Goal: Navigation & Orientation: Find specific page/section

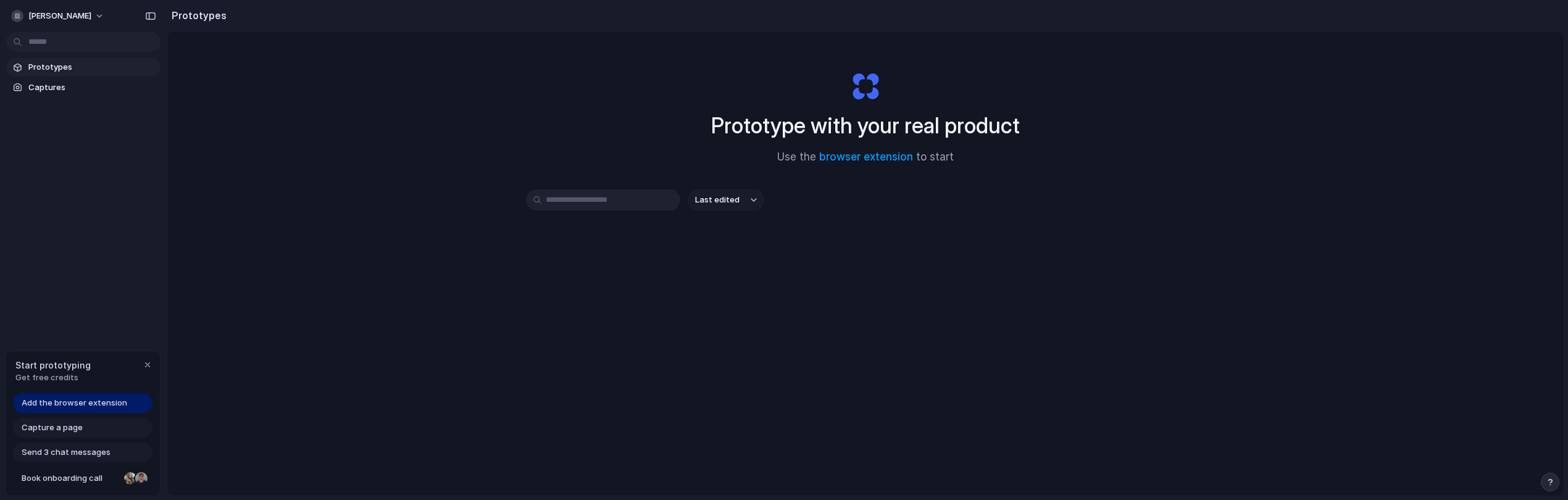
click at [588, 194] on input "text" at bounding box center [602, 199] width 154 height 21
drag, startPoint x: 588, startPoint y: 163, endPoint x: 535, endPoint y: 157, distance: 53.3
click at [588, 163] on div "Prototype with your real product Use the browser extension to start Last edited" at bounding box center [865, 296] width 1396 height 529
click at [64, 65] on span "Prototypes" at bounding box center [92, 67] width 128 height 12
click at [148, 361] on div "button" at bounding box center [147, 365] width 9 height 9
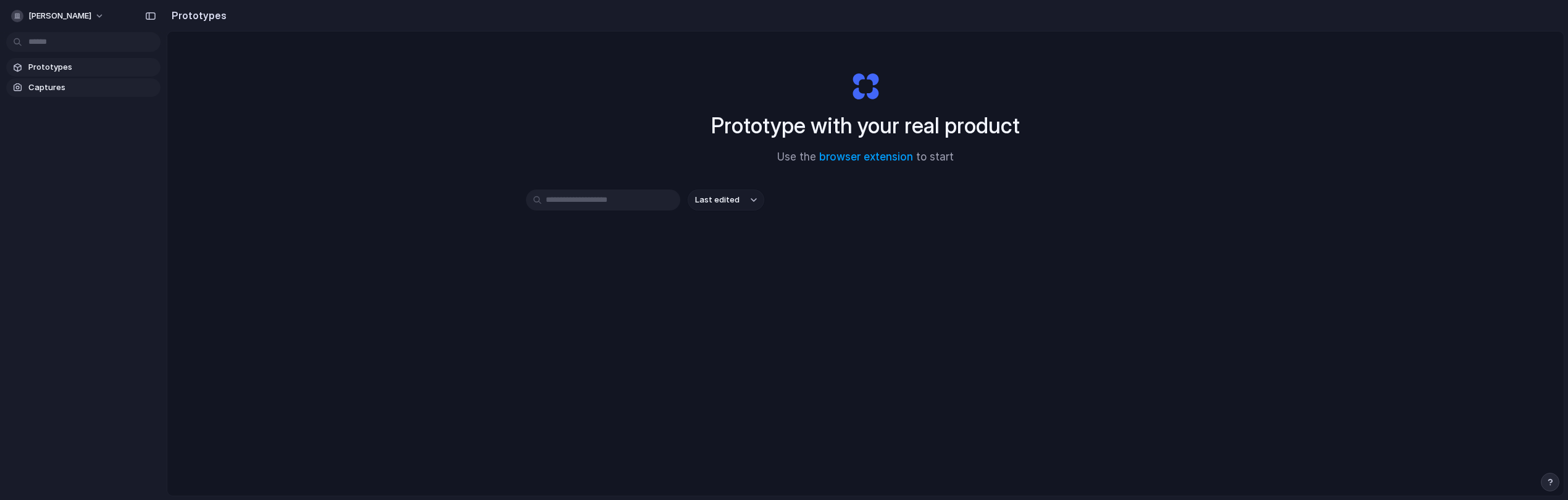
click at [54, 83] on span "Captures" at bounding box center [92, 87] width 128 height 12
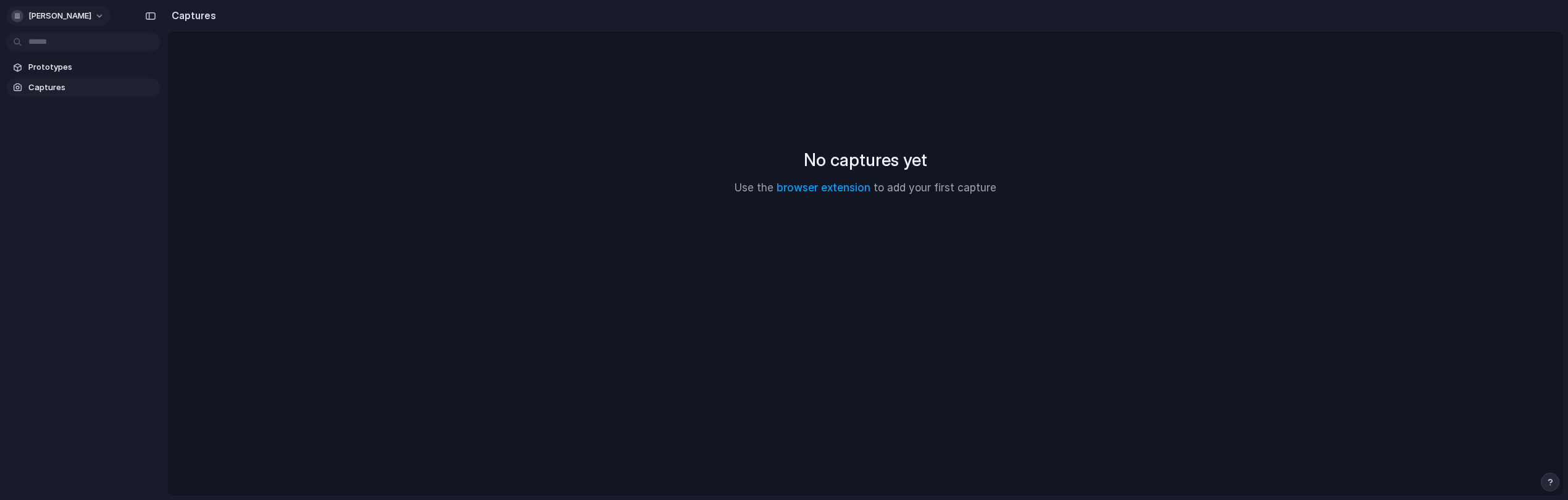
click at [67, 7] on button "[PERSON_NAME]" at bounding box center [59, 16] width 104 height 20
click at [67, 13] on div "Settings Invite members Change theme Sign out" at bounding box center [784, 250] width 1568 height 500
click at [67, 13] on span "[PERSON_NAME]" at bounding box center [60, 15] width 63 height 12
click at [70, 13] on span "[PERSON_NAME]" at bounding box center [60, 15] width 63 height 12
click at [136, 104] on span "Light" at bounding box center [129, 103] width 20 height 12
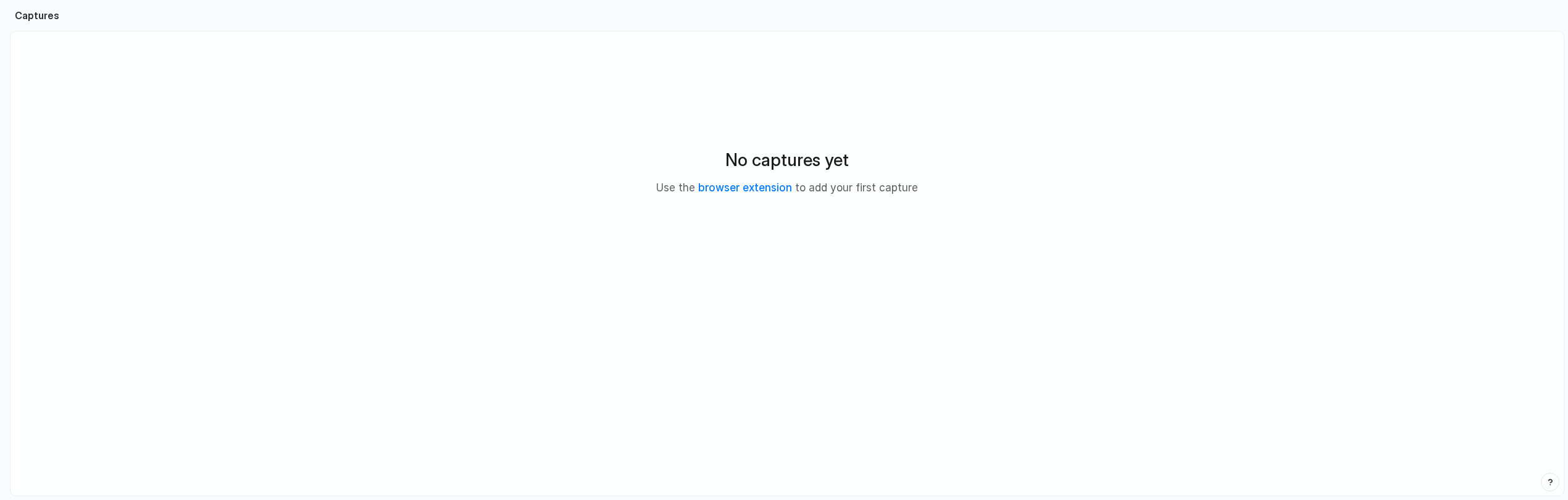
drag, startPoint x: 163, startPoint y: 81, endPoint x: 14, endPoint y: 124, distance: 155.1
click at [398, 129] on div "No captures yet Use the browser extension to add your first capture" at bounding box center [787, 171] width 1524 height 250
